Goal: Task Accomplishment & Management: Manage account settings

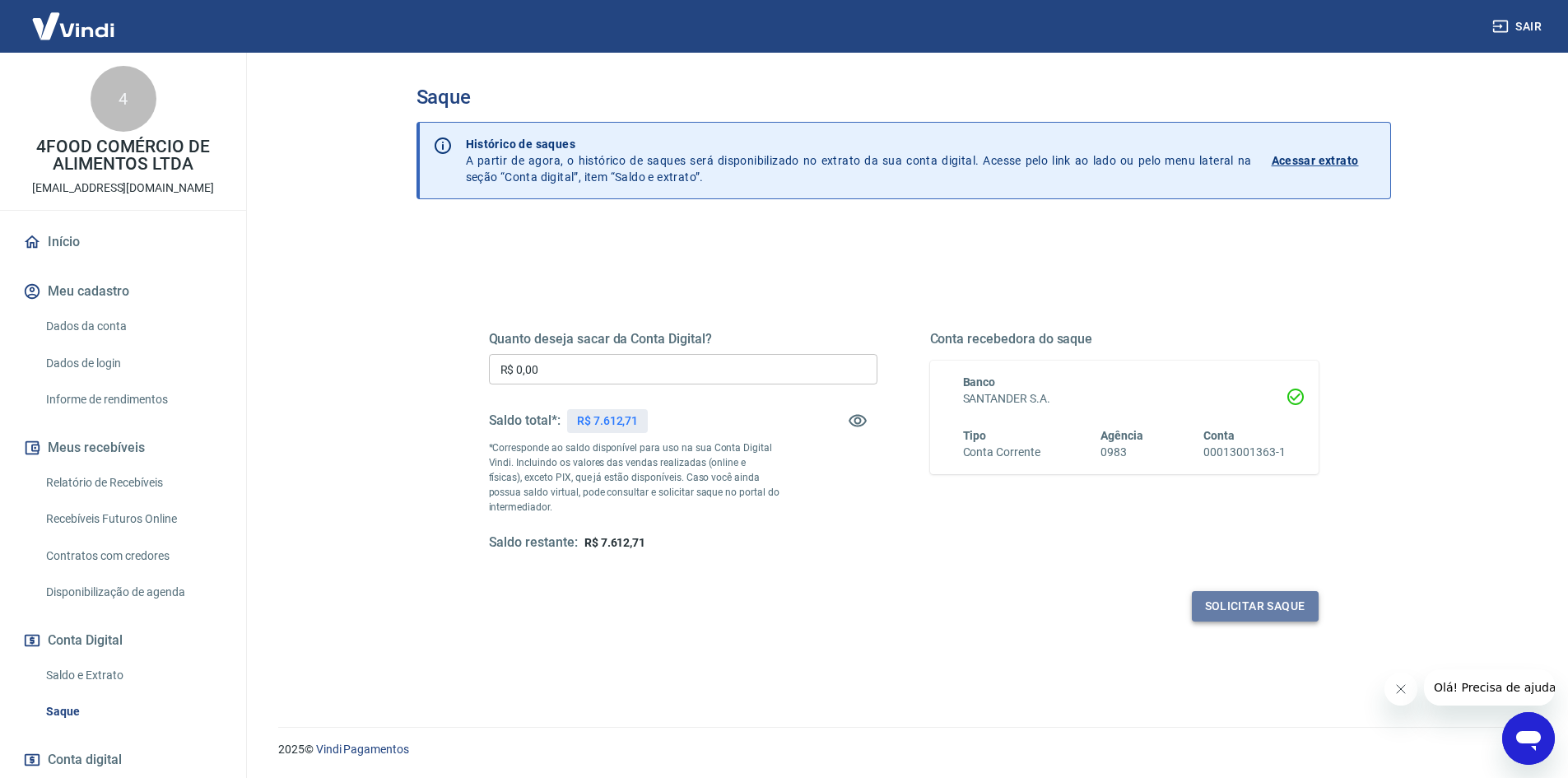
click at [1257, 603] on button "Solicitar saque" at bounding box center [1255, 606] width 127 height 30
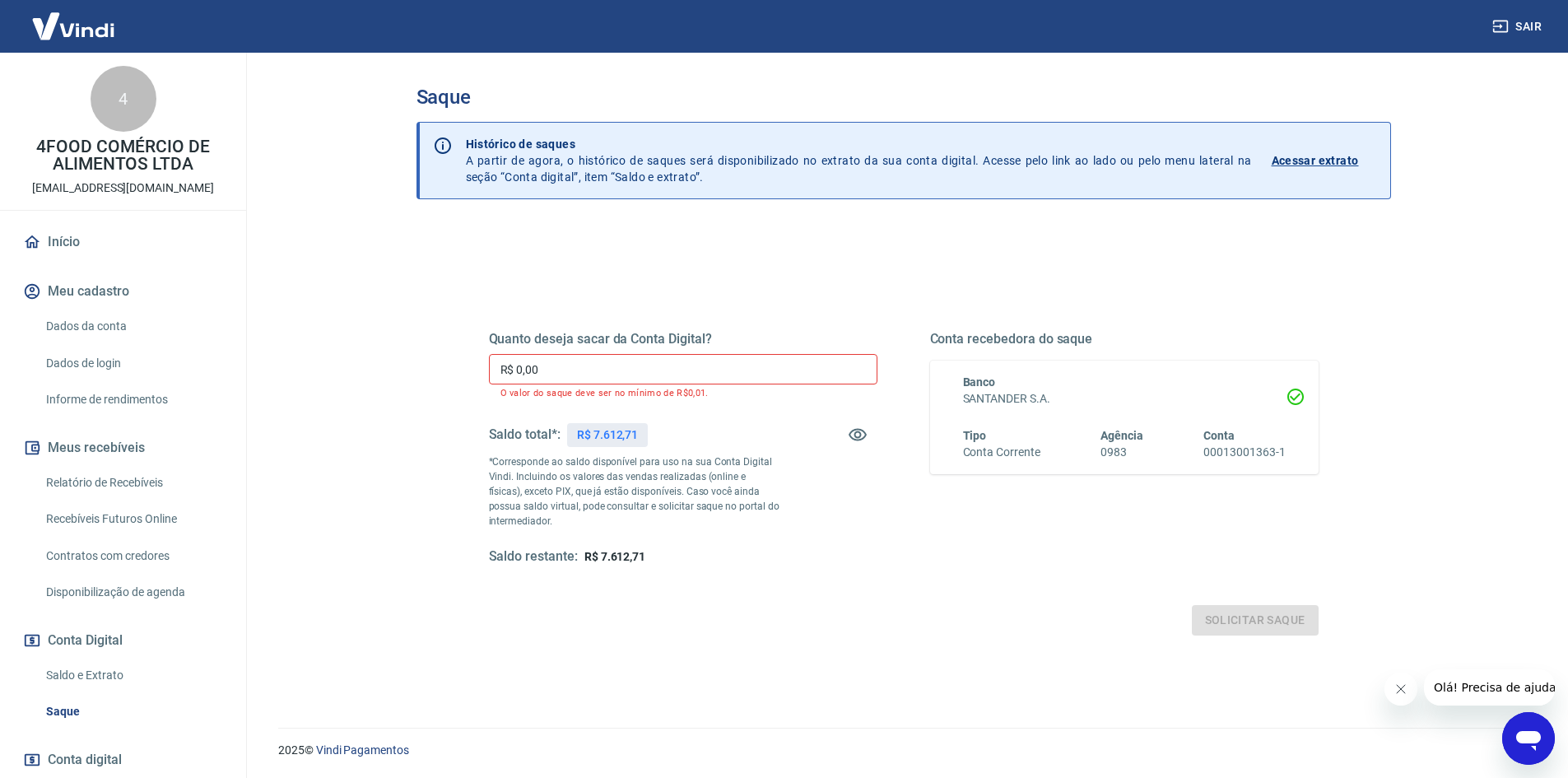
click at [669, 376] on input "R$ 0,00" at bounding box center [683, 369] width 389 height 30
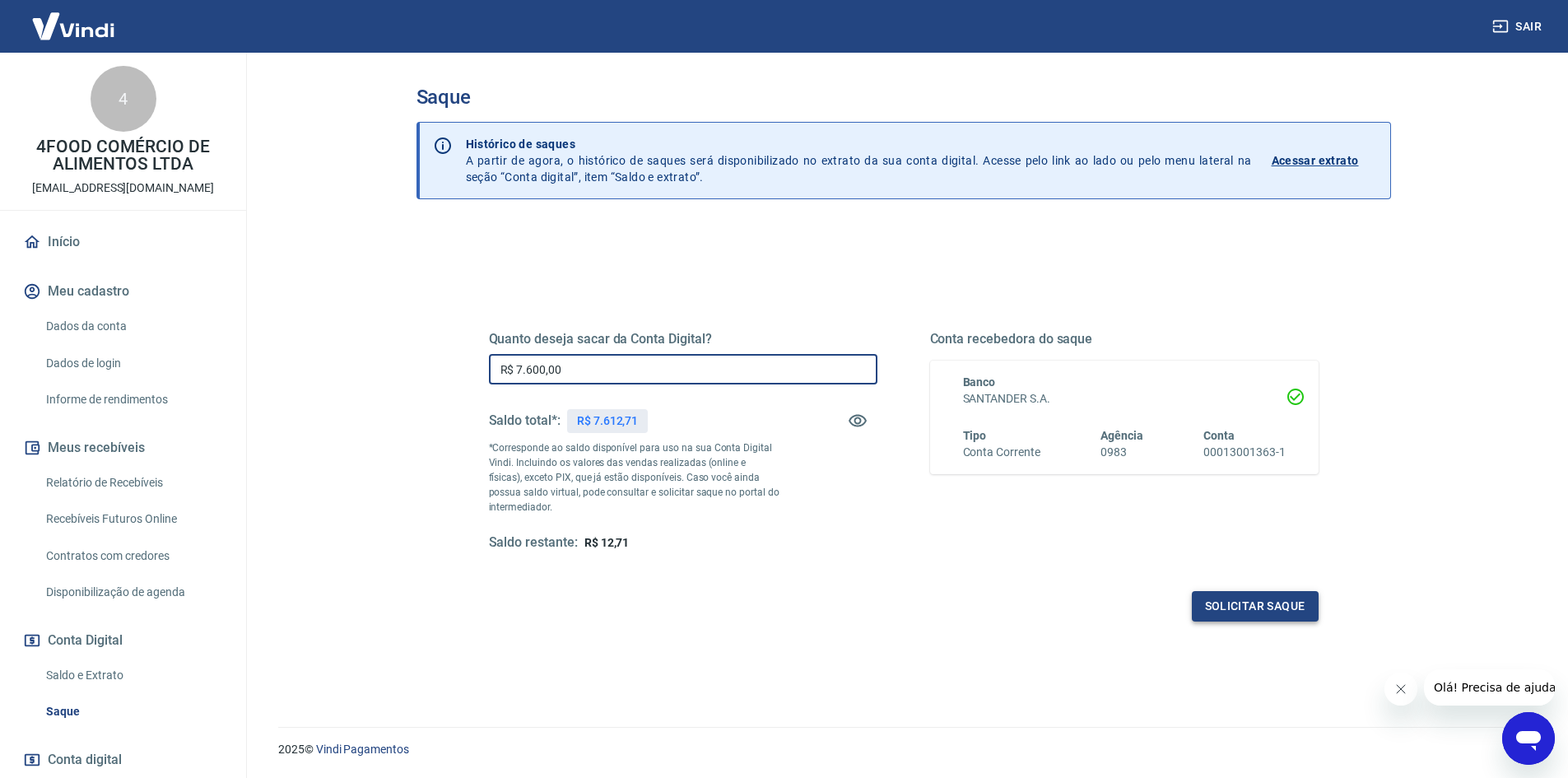
type input "R$ 7.600,00"
click at [1222, 603] on button "Solicitar saque" at bounding box center [1255, 606] width 127 height 30
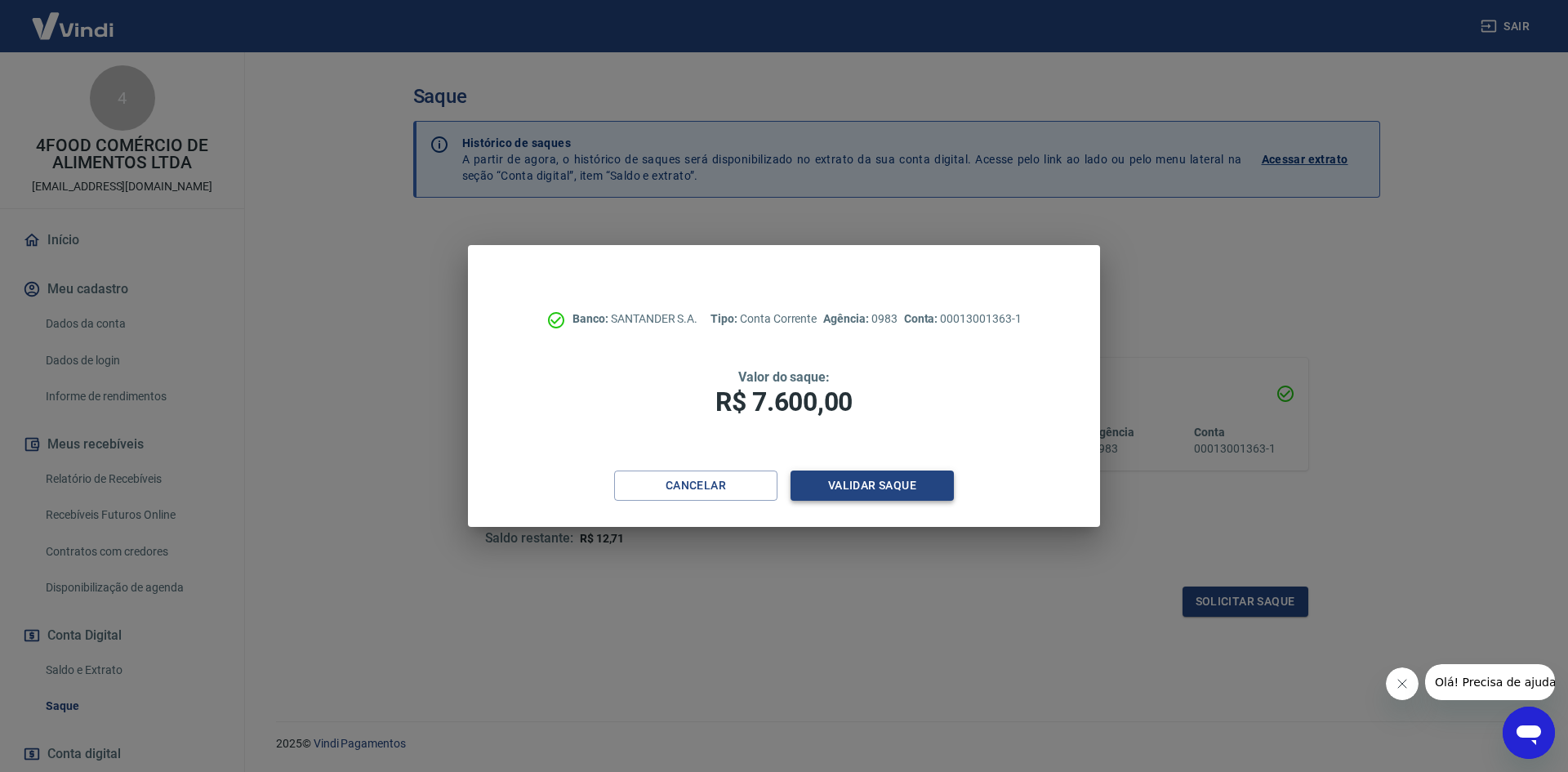
click at [854, 485] on button "Validar saque" at bounding box center [872, 485] width 164 height 30
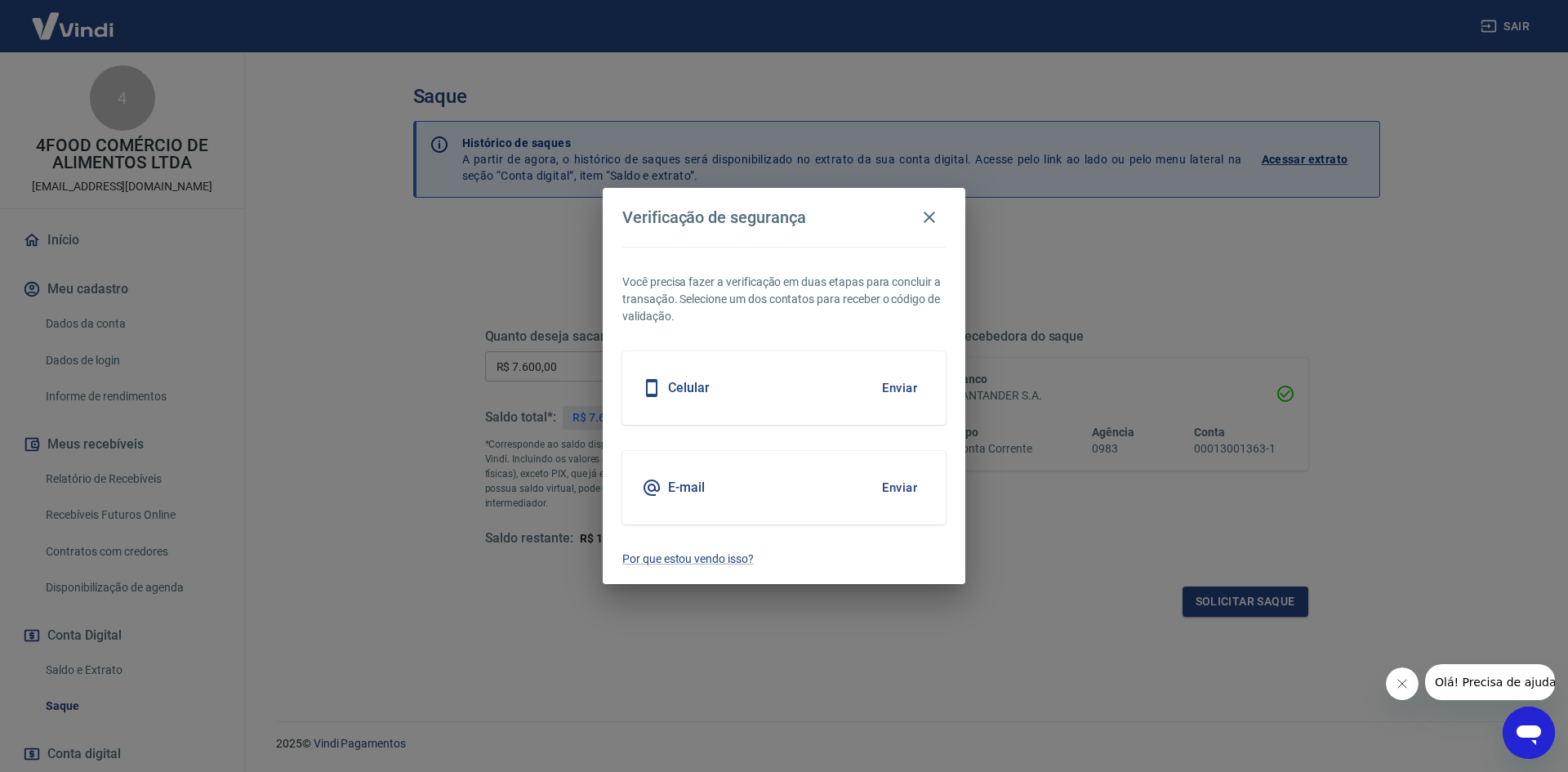
click at [909, 391] on button "Enviar" at bounding box center [899, 388] width 53 height 34
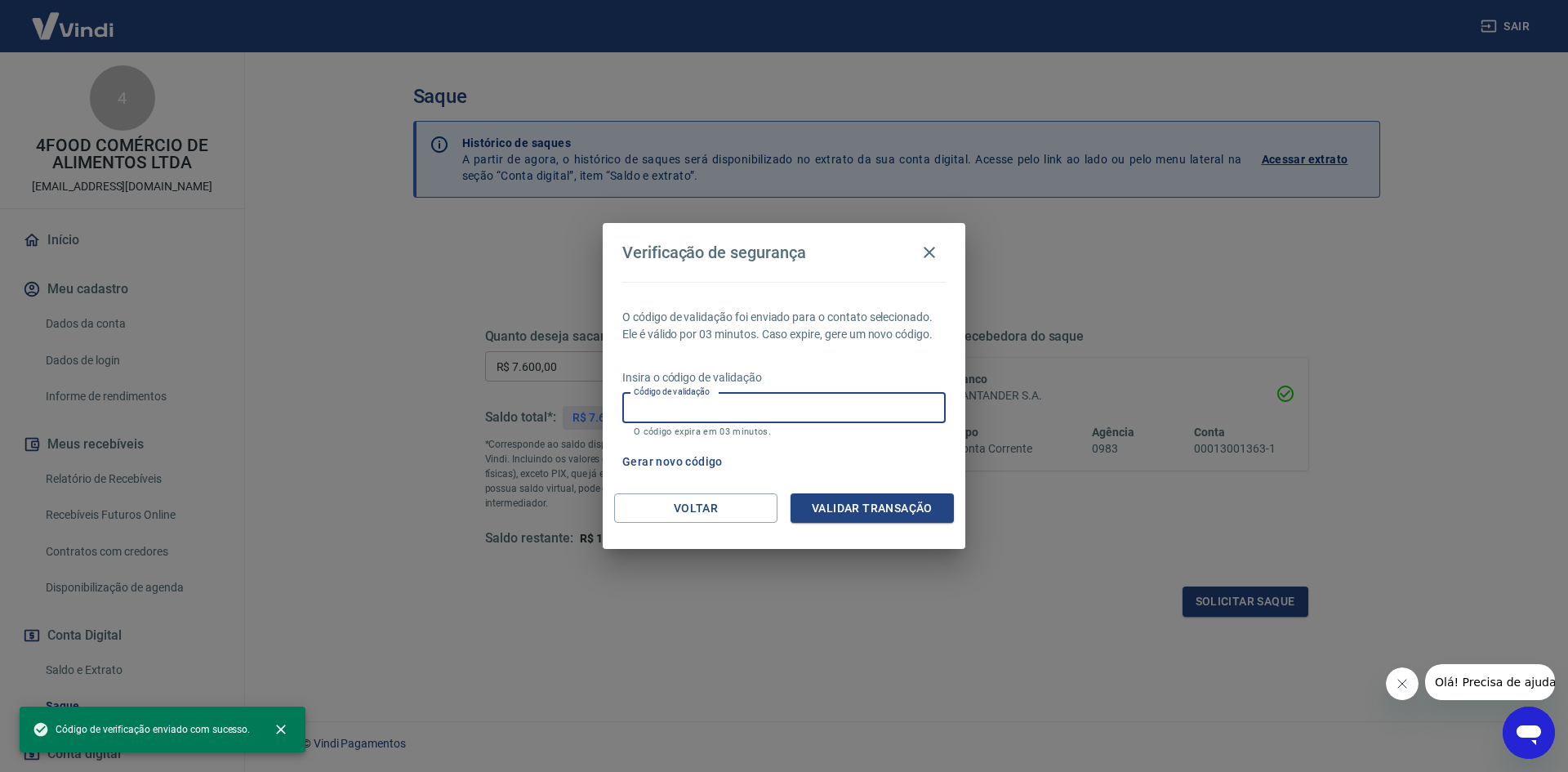
click at [778, 403] on input "Código de validação" at bounding box center [784, 408] width 324 height 30
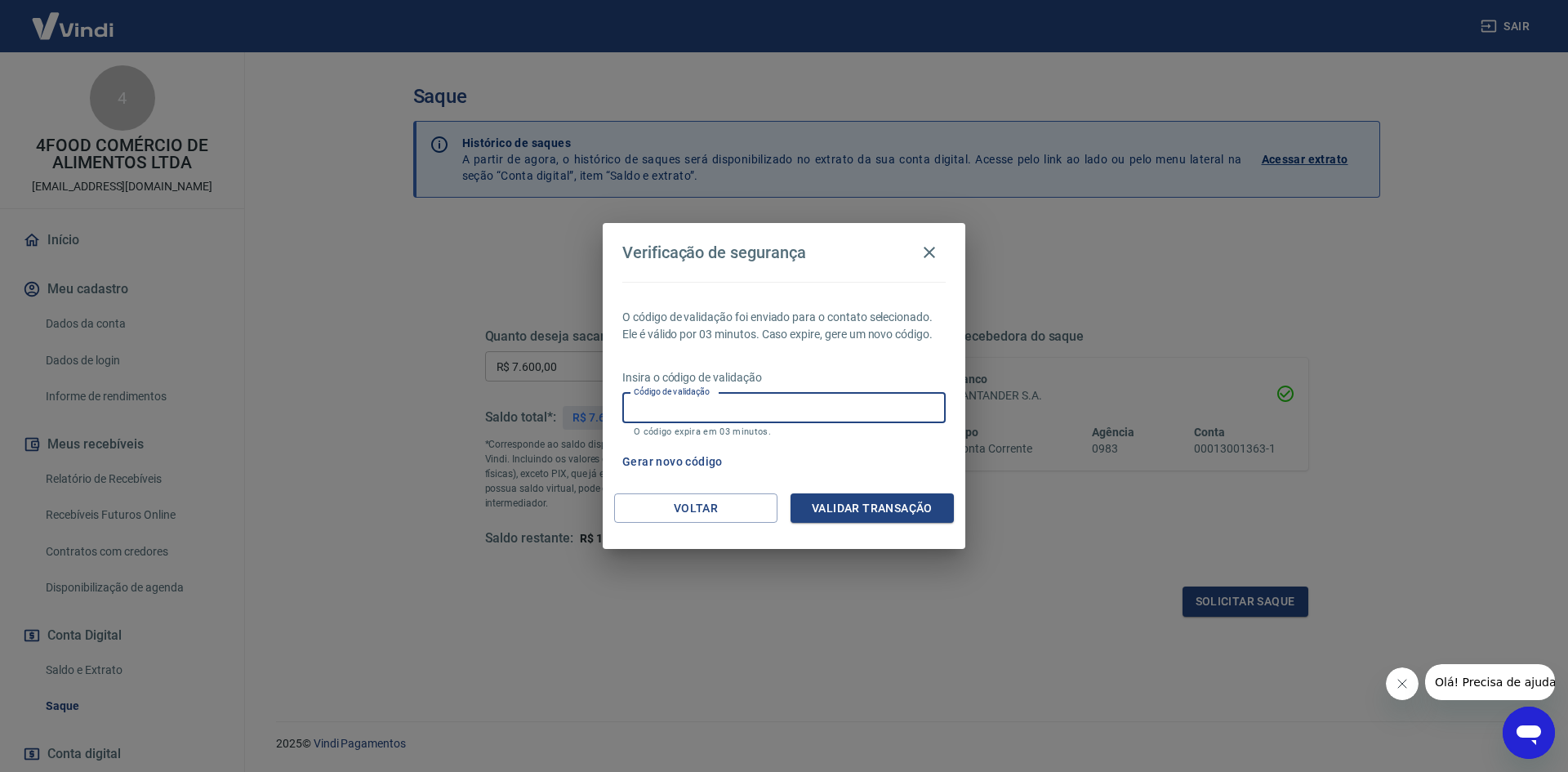
click at [806, 418] on input "Código de validação" at bounding box center [784, 408] width 324 height 30
click at [867, 471] on div "Gerar novo código" at bounding box center [780, 461] width 330 height 30
click at [690, 457] on button "Gerar novo código" at bounding box center [672, 461] width 114 height 30
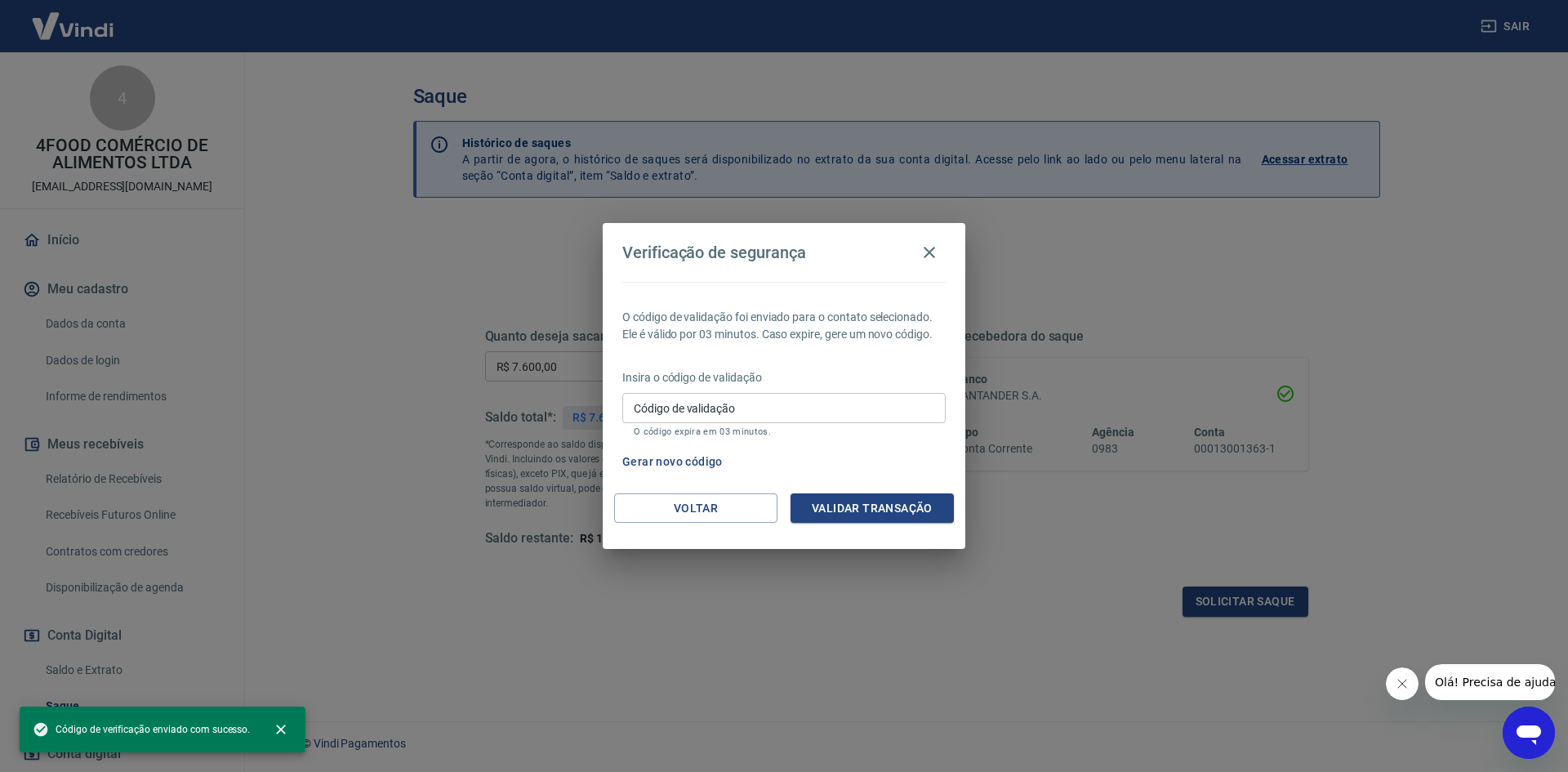
click at [738, 410] on input "Código de validação" at bounding box center [784, 408] width 324 height 30
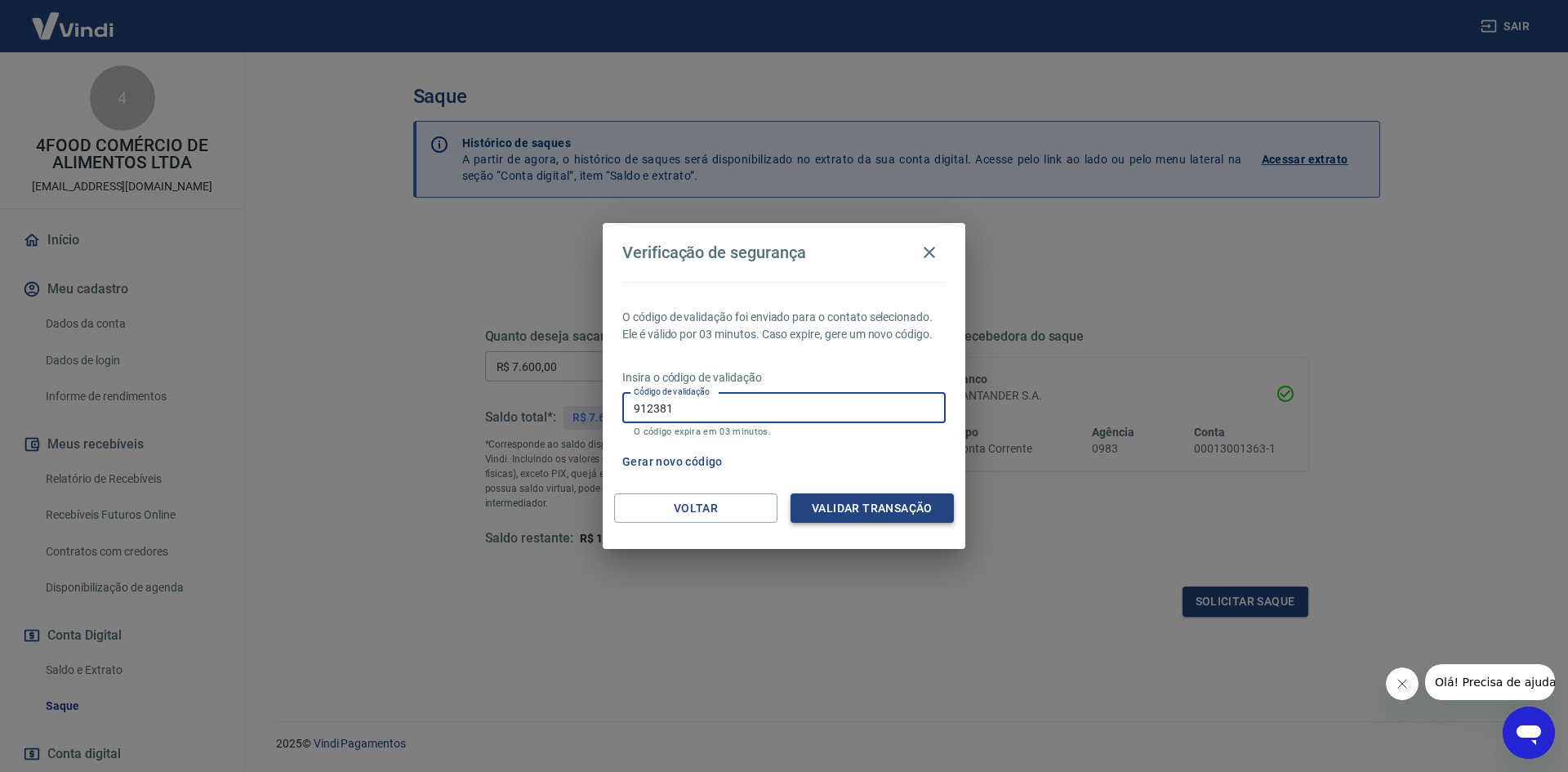
click at [825, 496] on button "Validar transação" at bounding box center [872, 508] width 164 height 30
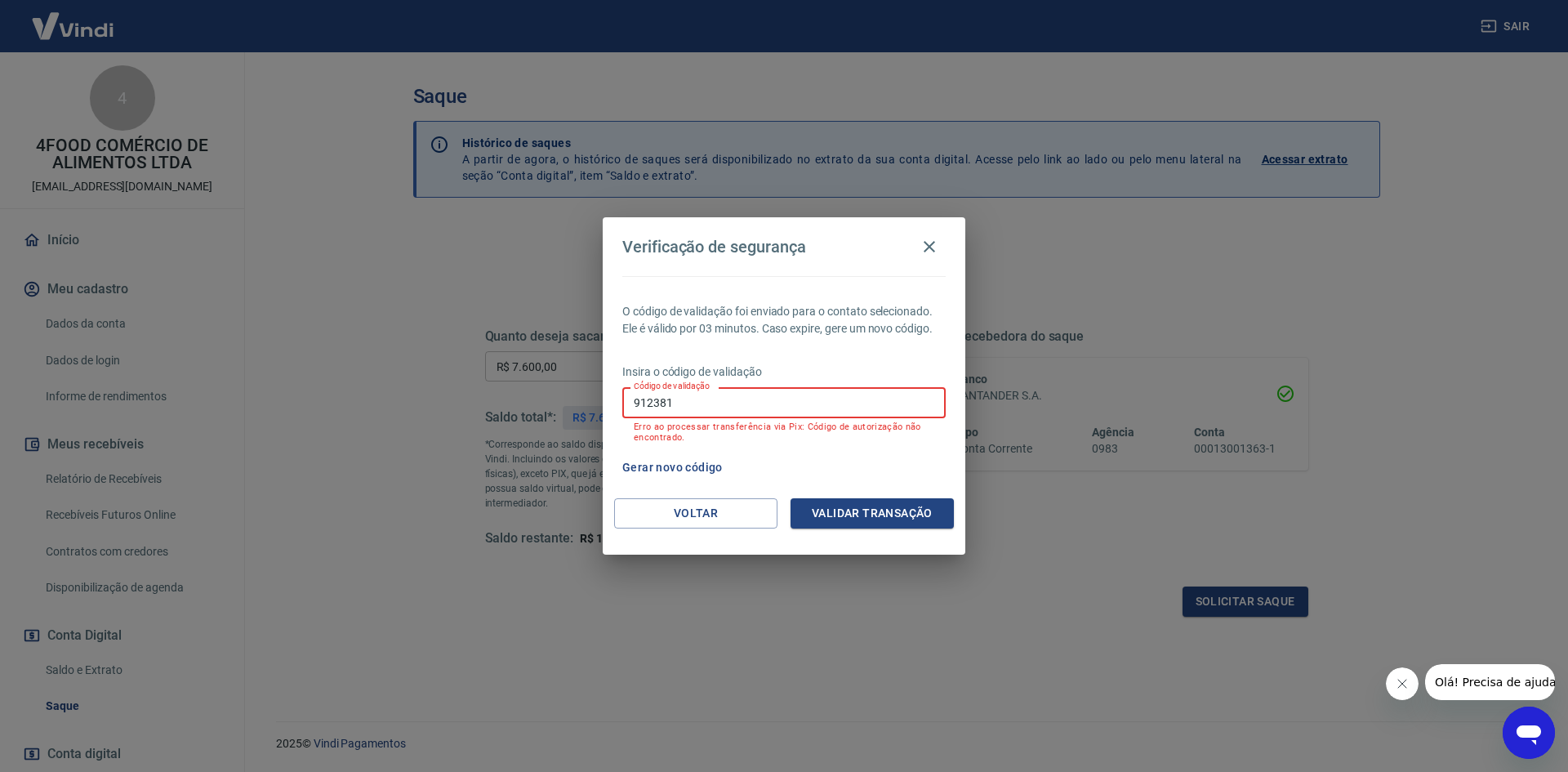
click at [716, 397] on input "912381" at bounding box center [784, 401] width 324 height 30
type input "864207"
click at [862, 516] on button "Validar transação" at bounding box center [872, 513] width 164 height 30
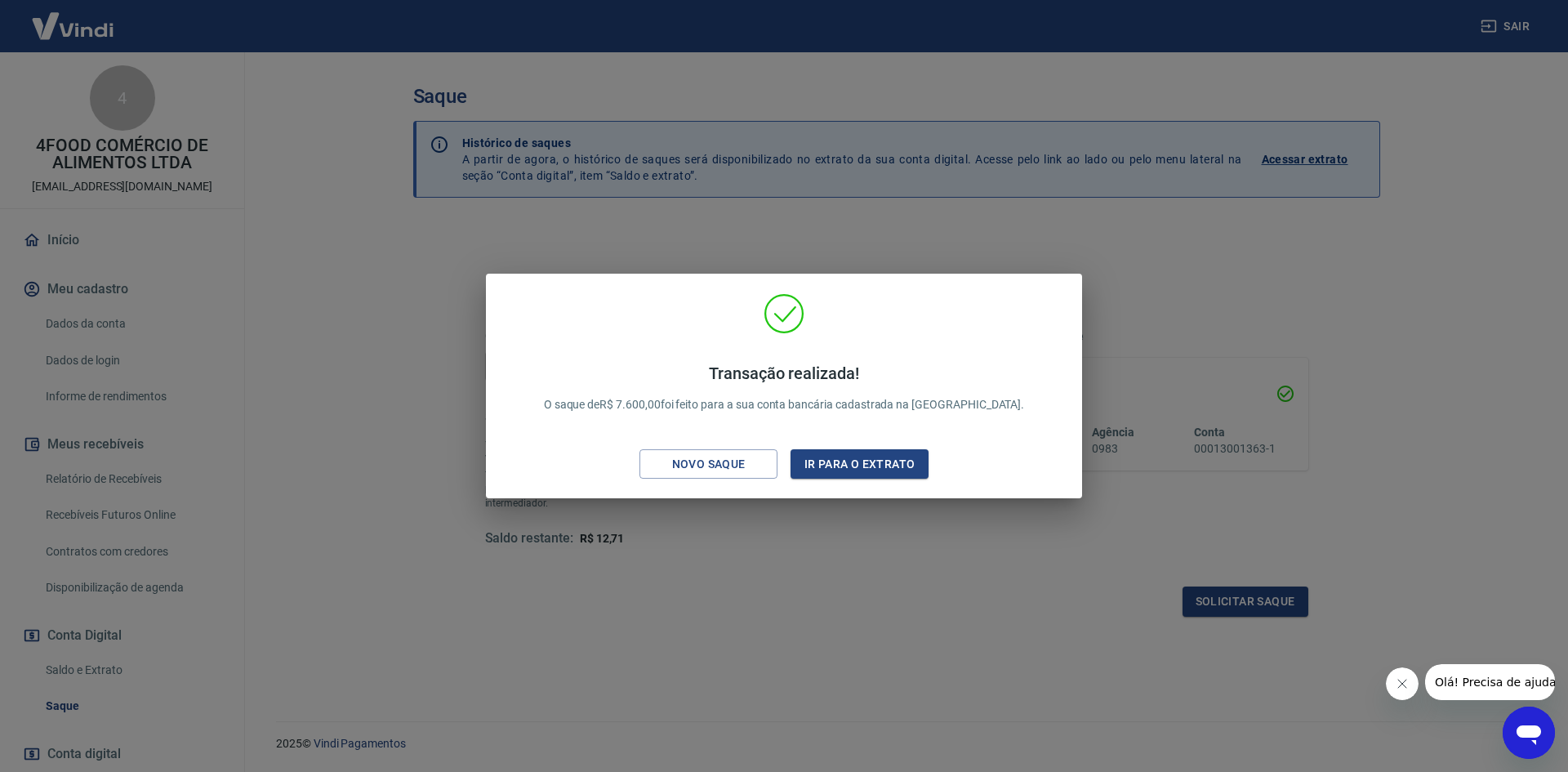
click at [844, 544] on div "Transação realizada! O saque de R$ 7.600,00 foi feito para a sua conta bancária…" at bounding box center [784, 386] width 1568 height 772
